Goal: Navigation & Orientation: Find specific page/section

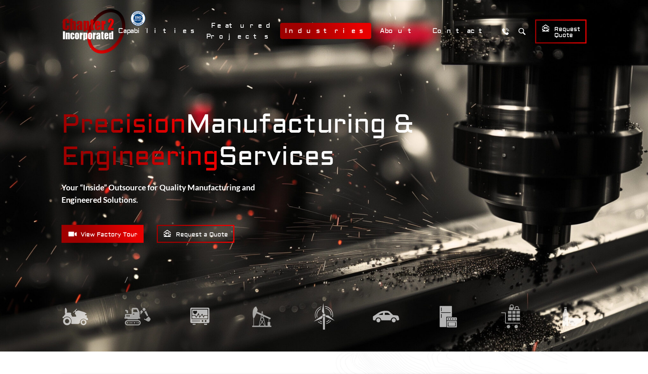
click at [369, 30] on link "Industries" at bounding box center [325, 31] width 91 height 16
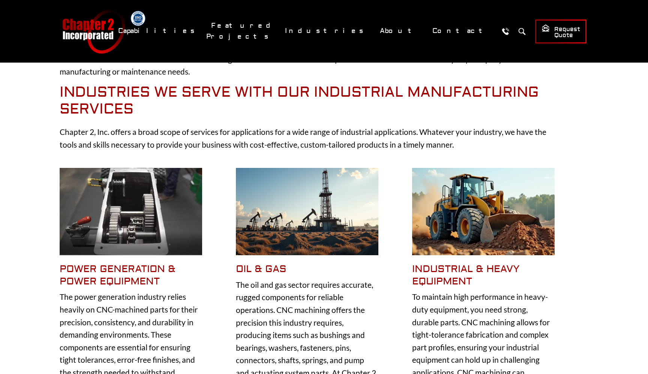
click at [146, 205] on img at bounding box center [131, 211] width 142 height 87
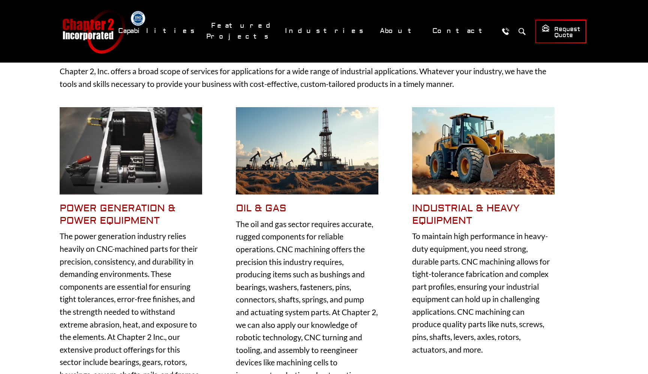
scroll to position [158, 0]
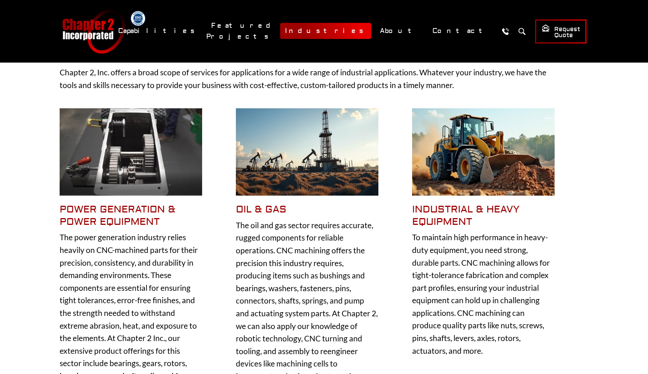
click at [371, 34] on link "Industries" at bounding box center [325, 31] width 91 height 16
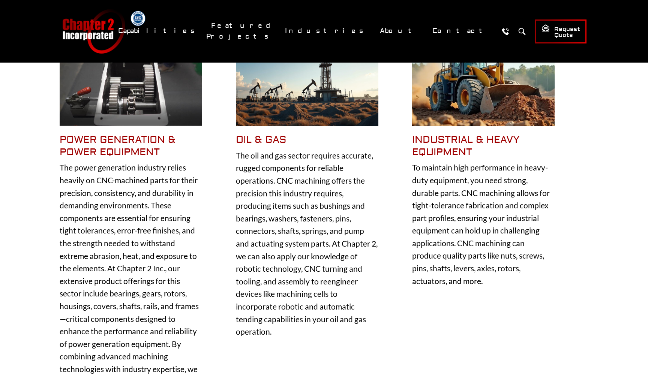
scroll to position [228, 0]
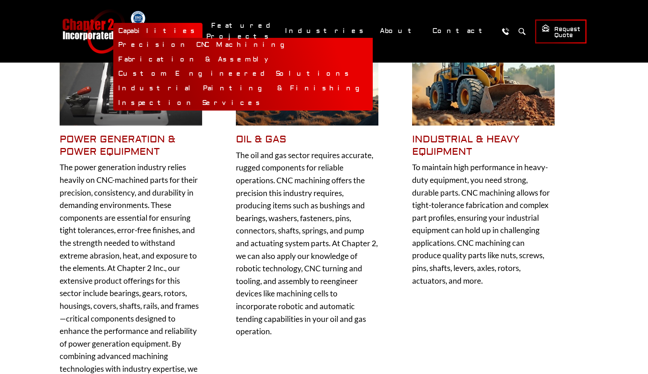
click at [202, 28] on link "Capabilities" at bounding box center [157, 31] width 89 height 16
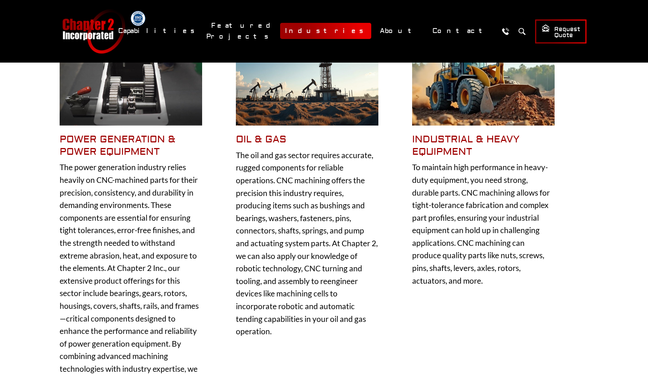
click at [371, 32] on link "Industries" at bounding box center [325, 31] width 91 height 16
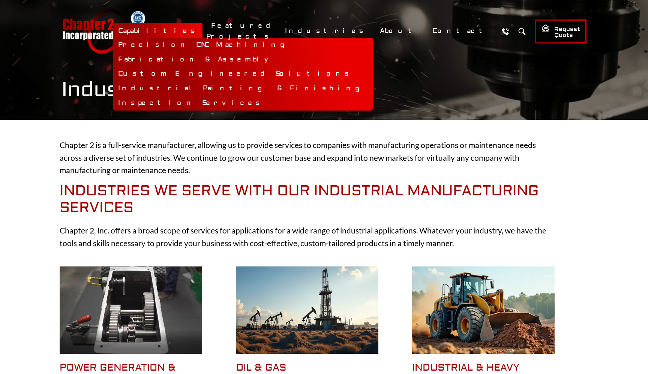
click at [202, 33] on link "Capabilities" at bounding box center [157, 31] width 89 height 16
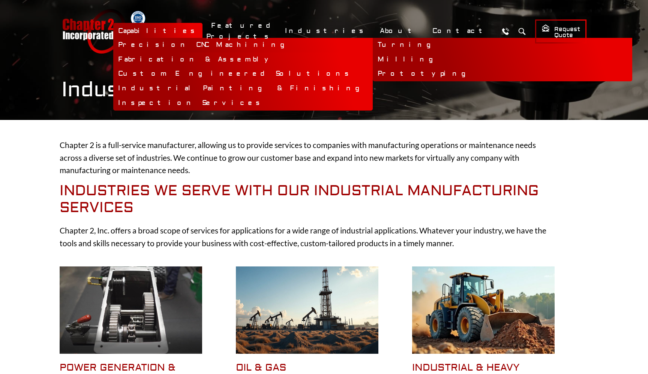
click at [257, 44] on link "Precision CNC Machining" at bounding box center [242, 45] width 259 height 15
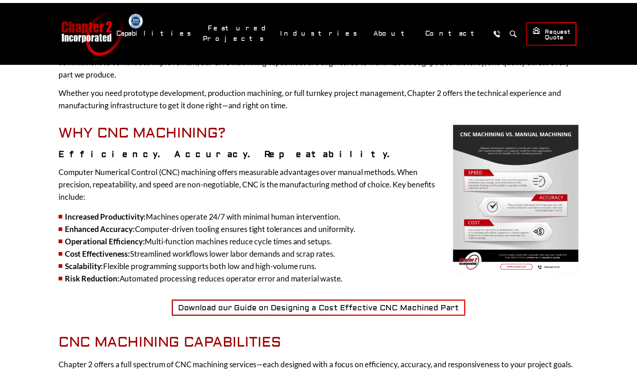
scroll to position [137, 0]
